Goal: Submit feedback/report problem

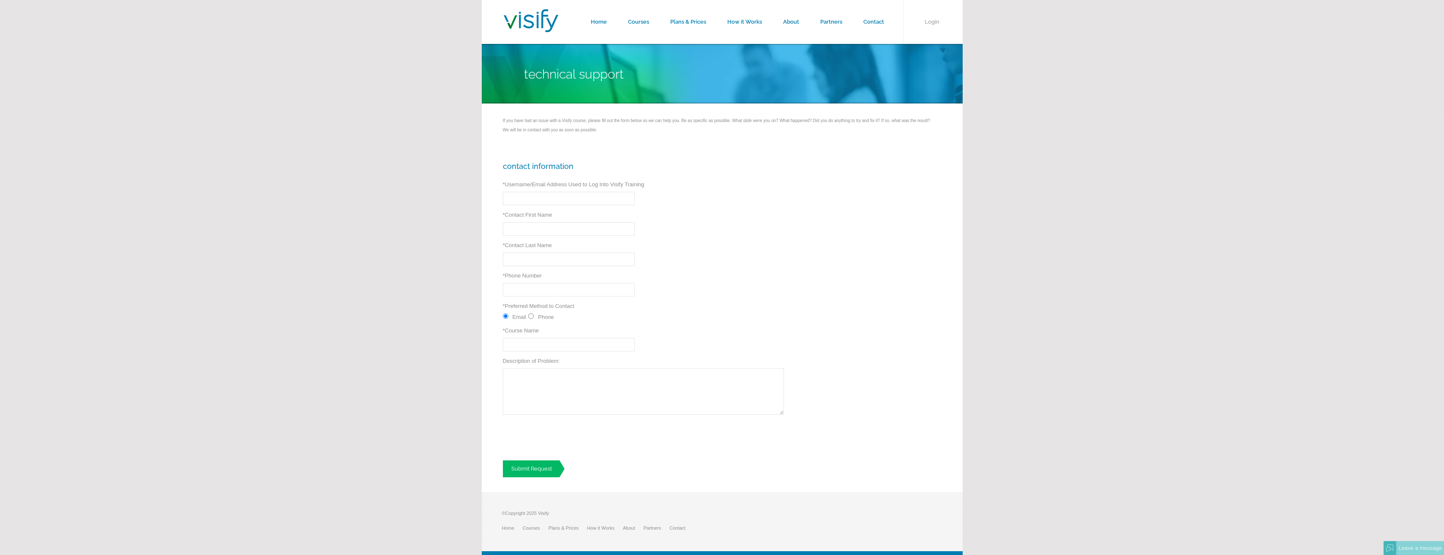
click at [516, 201] on input "* Username/Email Address Used to Log Into Visify Training" at bounding box center [569, 199] width 132 height 14
type input "agalarza@nctd.org"
click at [525, 232] on input "* Contact First Name" at bounding box center [569, 229] width 132 height 14
type input "Araceli"
drag, startPoint x: 521, startPoint y: 262, endPoint x: 514, endPoint y: 262, distance: 7.2
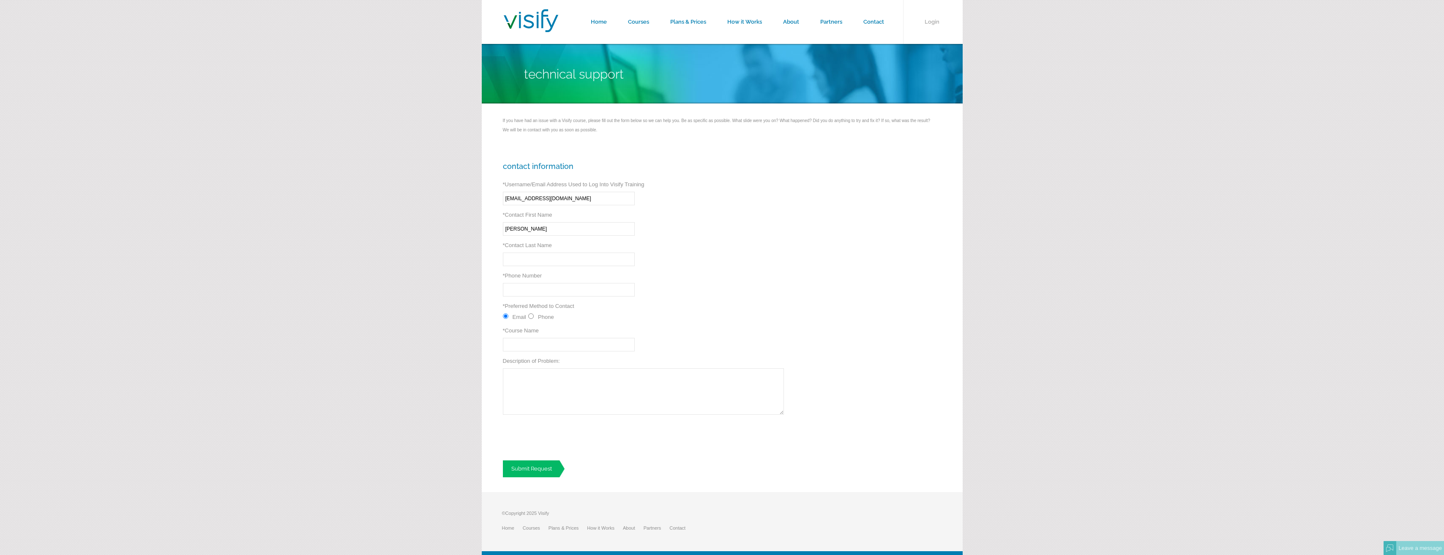
click at [521, 262] on input "* Contact Last Name" at bounding box center [569, 260] width 132 height 14
type input "GALARZA"
click at [555, 295] on input "7605216998" at bounding box center [569, 290] width 132 height 14
type input "7"
type input "7608056542"
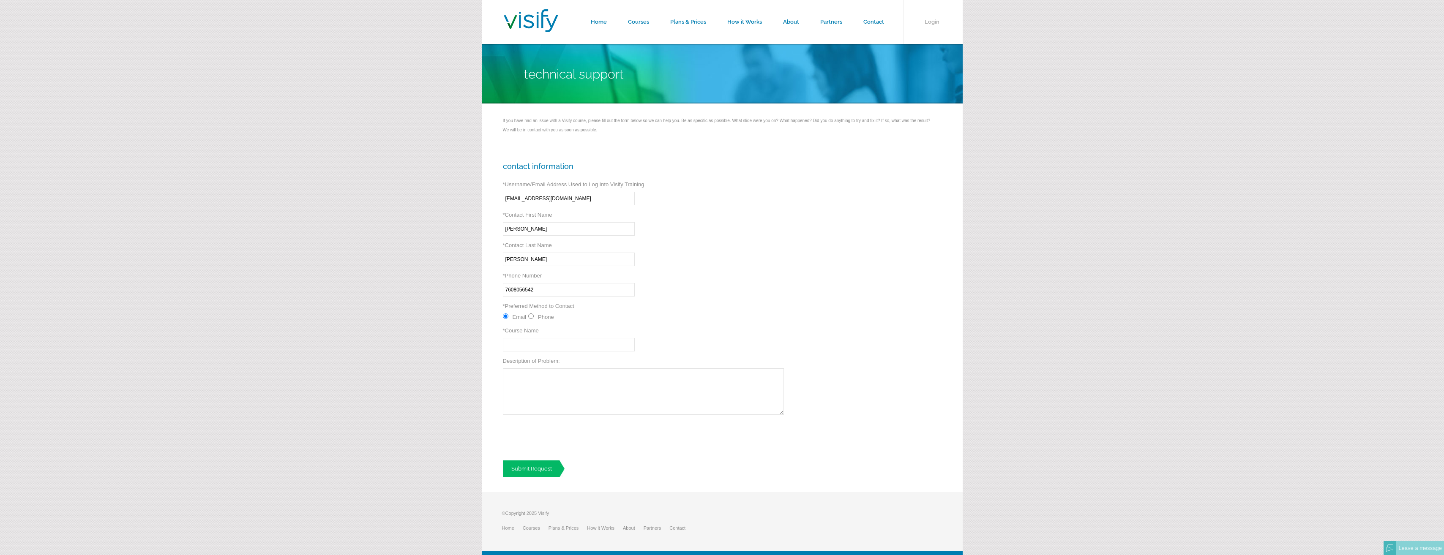
click at [513, 347] on input "* Course Name" at bounding box center [569, 345] width 132 height 14
type input "Reasonable Suspicion"
click at [519, 377] on textarea "Description of Problem:" at bounding box center [643, 392] width 281 height 46
click at [605, 374] on textarea "The temporary password does not work" at bounding box center [643, 392] width 281 height 46
type textarea "The temporary password does not work"
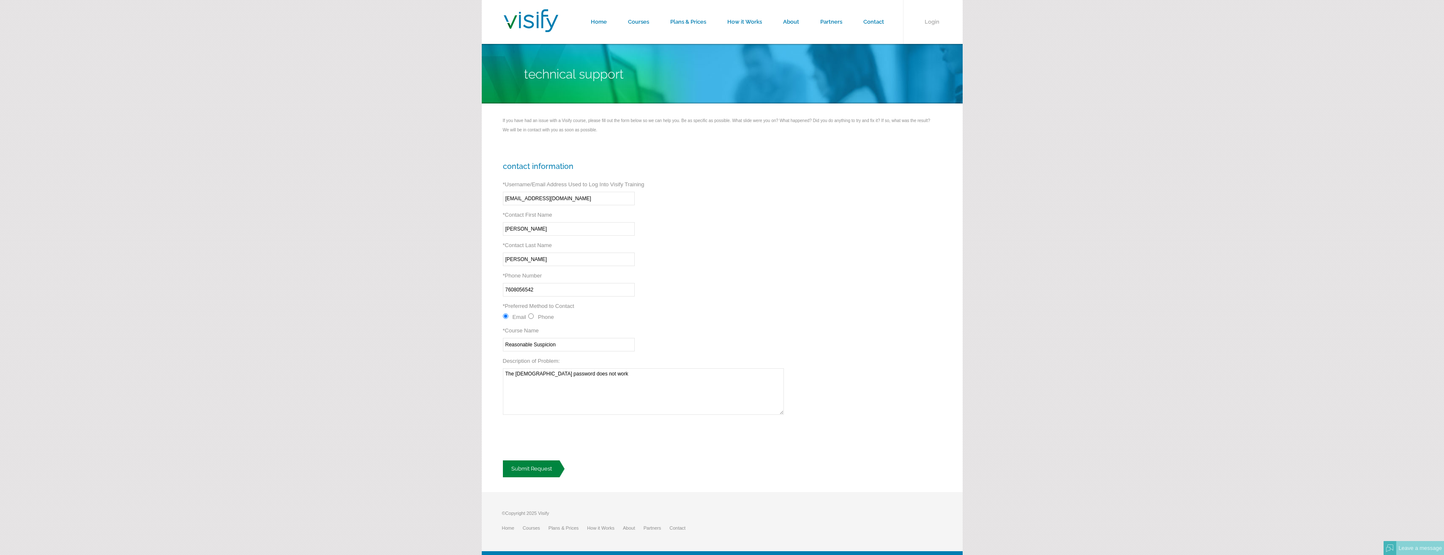
click at [549, 473] on link "Submit Request" at bounding box center [534, 469] width 62 height 17
